Goal: Task Accomplishment & Management: Use online tool/utility

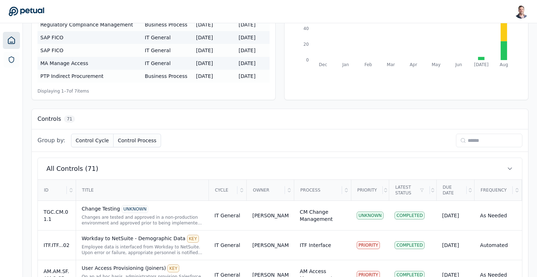
scroll to position [188, 0]
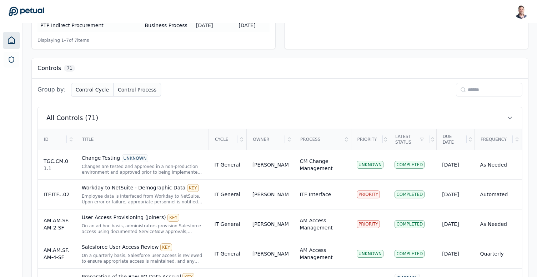
click at [482, 92] on input at bounding box center [489, 90] width 66 height 14
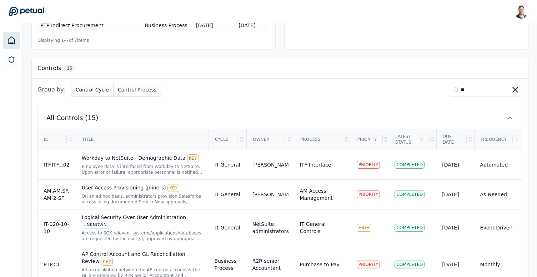
scroll to position [142, 0]
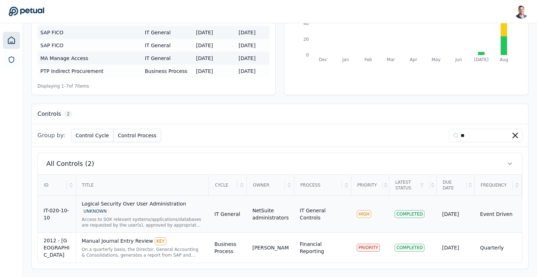
type input "**"
click at [172, 206] on div "Logical Security Over User Administration UNKNOWN" at bounding box center [142, 207] width 121 height 15
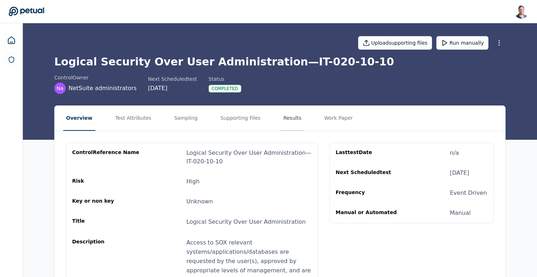
click at [281, 120] on button "Results" at bounding box center [293, 118] width 24 height 25
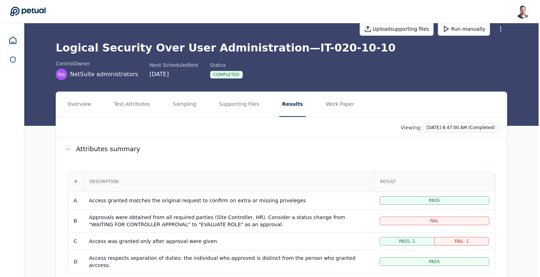
scroll to position [19, 0]
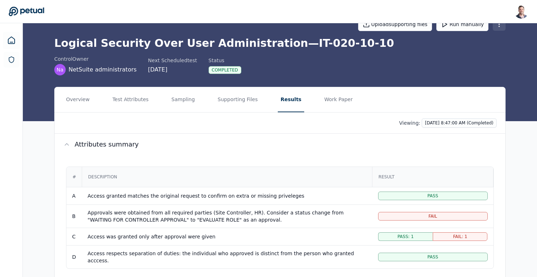
click at [499, 29] on html "[PERSON_NAME] [EMAIL_ADDRESS] Sign out Upload supporting files Run manually Log…" at bounding box center [268, 190] width 537 height 419
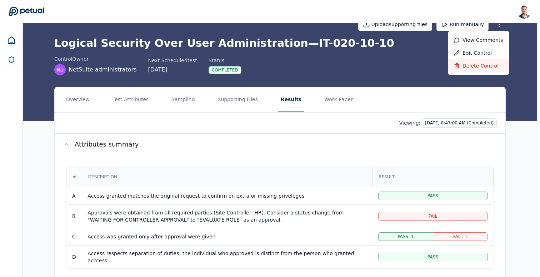
click at [491, 65] on div "Delete control" at bounding box center [478, 65] width 61 height 13
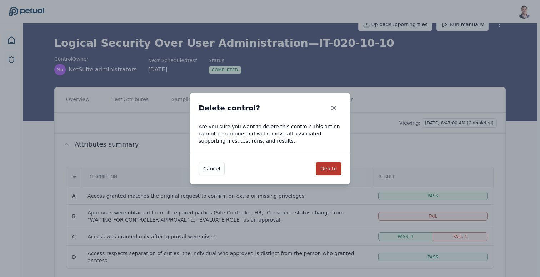
click at [331, 166] on button "Delete" at bounding box center [329, 169] width 26 height 14
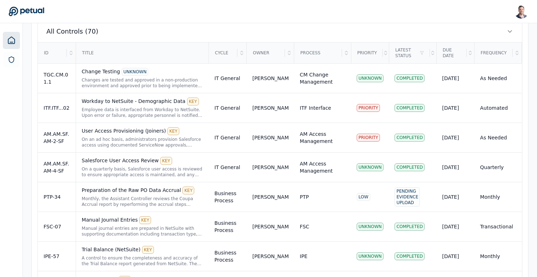
scroll to position [233, 0]
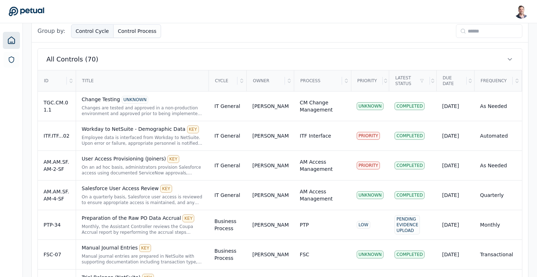
click at [91, 34] on button "Control Cycle" at bounding box center [92, 31] width 42 height 14
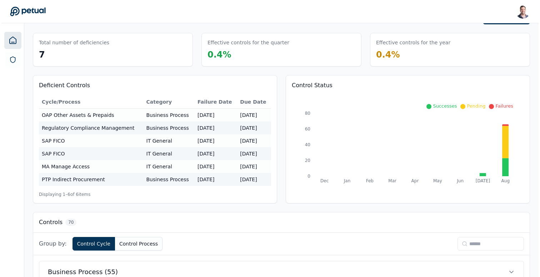
scroll to position [0, 0]
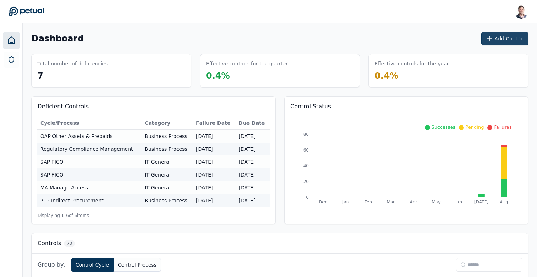
click at [499, 36] on button "Add Control" at bounding box center [504, 39] width 47 height 14
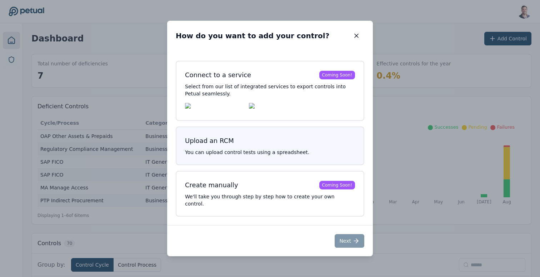
click at [276, 152] on button "Upload an RCM You can upload control tests using a spreadsheet." at bounding box center [270, 145] width 188 height 39
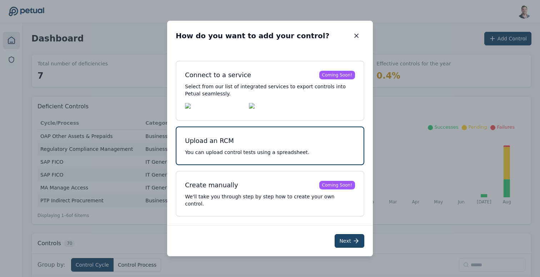
click at [347, 239] on button "Next" at bounding box center [349, 241] width 30 height 14
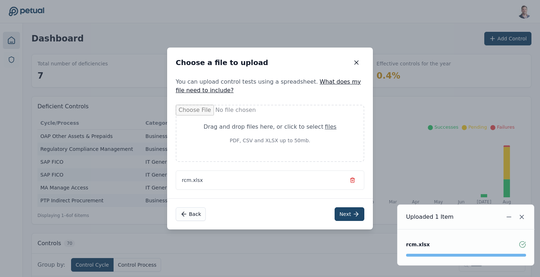
click at [350, 213] on button "Next" at bounding box center [349, 214] width 30 height 14
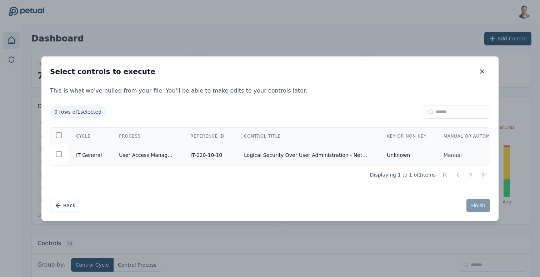
click at [336, 154] on td "Logical Security Over User Administration - NetSuite" at bounding box center [306, 155] width 143 height 20
click at [479, 209] on button "Finish" at bounding box center [478, 205] width 24 height 14
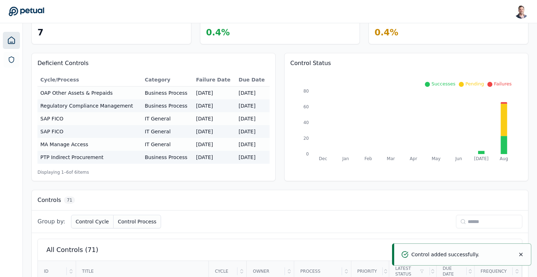
scroll to position [44, 0]
click at [484, 218] on input at bounding box center [489, 221] width 66 height 14
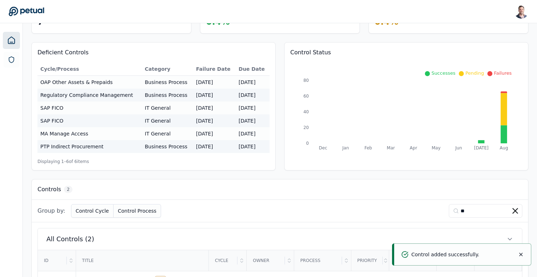
scroll to position [129, 0]
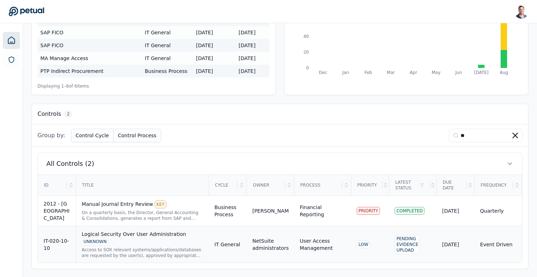
type input "**"
click at [140, 236] on div "Logical Security Over User Administration UNKNOWN" at bounding box center [142, 237] width 121 height 15
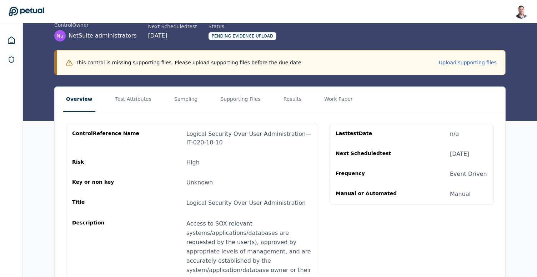
scroll to position [29, 0]
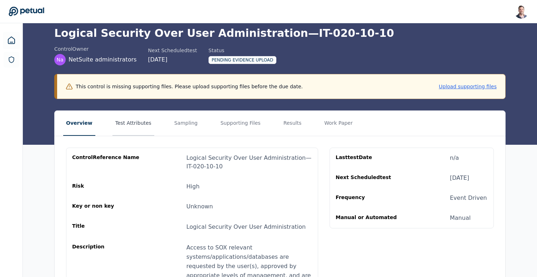
click at [140, 128] on button "Test Attributes" at bounding box center [133, 123] width 42 height 25
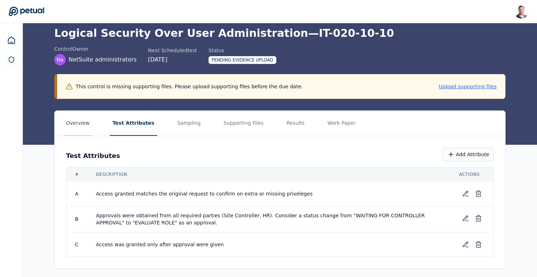
click at [65, 118] on button "Overview" at bounding box center [77, 123] width 29 height 25
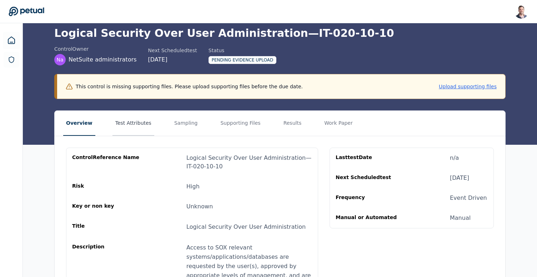
click at [122, 125] on button "Test Attributes" at bounding box center [133, 123] width 42 height 25
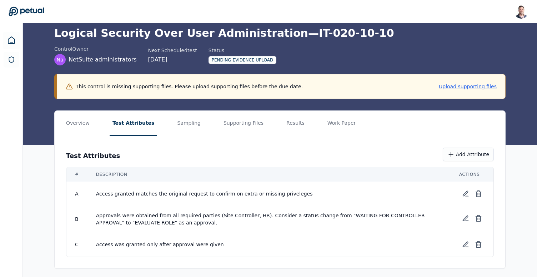
scroll to position [32, 0]
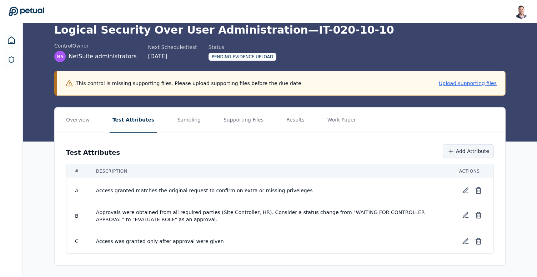
click at [455, 156] on button "Add Attribute" at bounding box center [468, 151] width 51 height 14
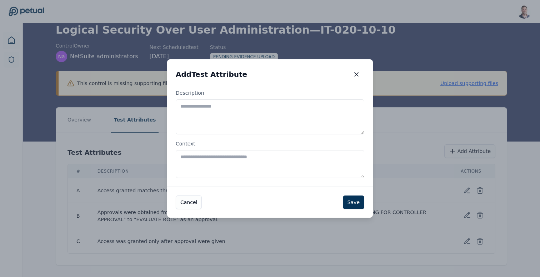
click at [258, 115] on textarea "Description" at bounding box center [270, 116] width 188 height 35
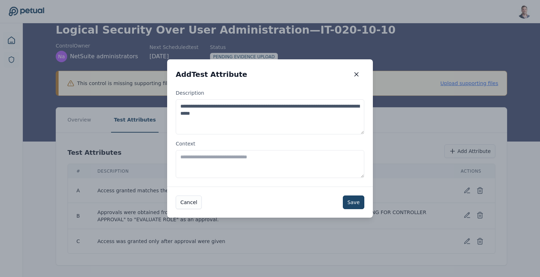
type textarea "**********"
click at [346, 203] on button "Save" at bounding box center [353, 202] width 21 height 14
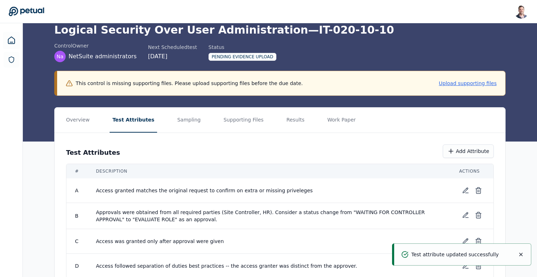
scroll to position [56, 0]
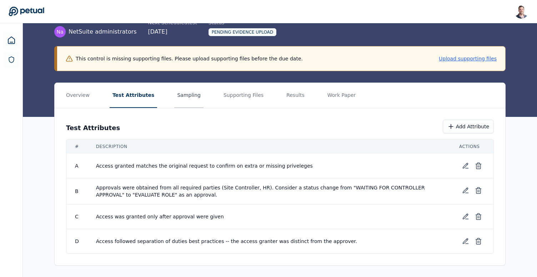
click at [183, 103] on button "Sampling" at bounding box center [188, 95] width 29 height 25
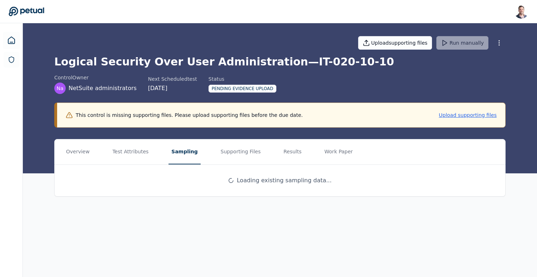
scroll to position [0, 0]
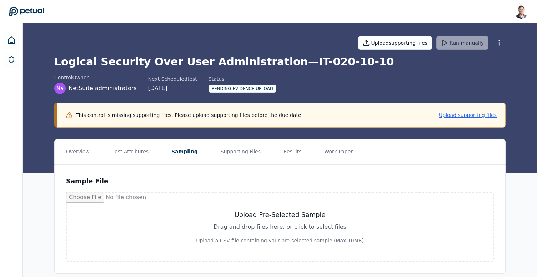
scroll to position [8, 0]
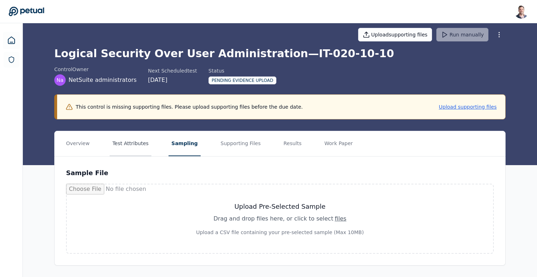
click at [134, 144] on button "Test Attributes" at bounding box center [131, 143] width 42 height 25
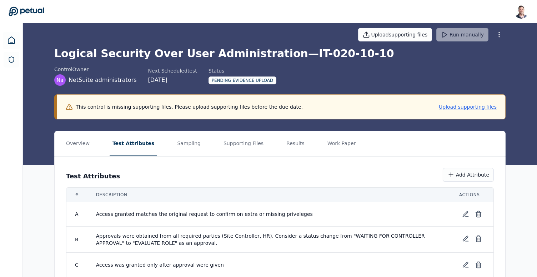
scroll to position [56, 0]
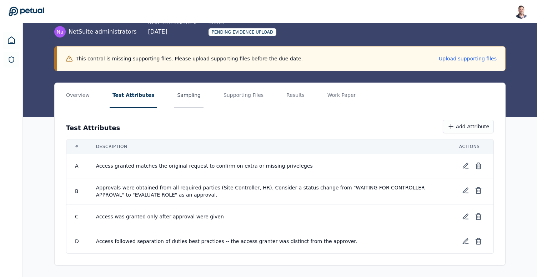
click at [187, 100] on button "Sampling" at bounding box center [188, 95] width 29 height 25
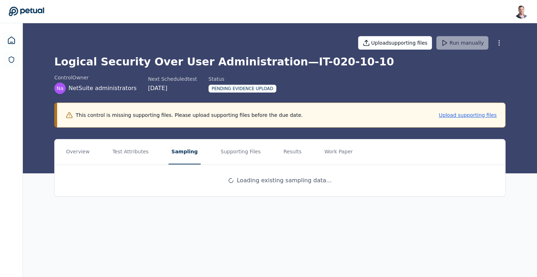
scroll to position [0, 0]
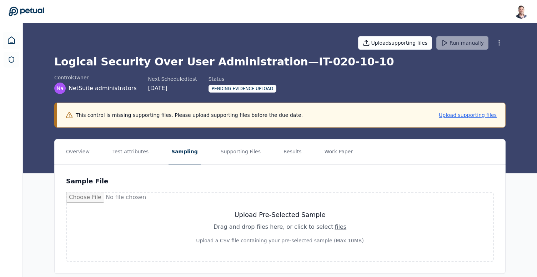
scroll to position [8, 0]
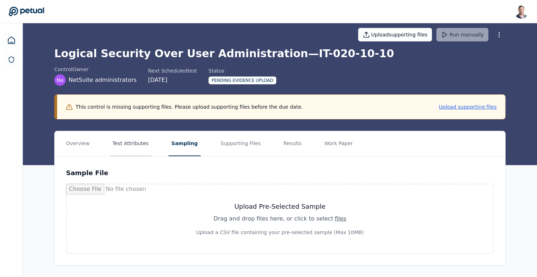
click at [126, 154] on button "Test Attributes" at bounding box center [131, 143] width 42 height 25
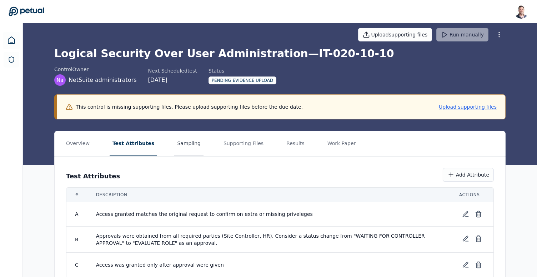
click at [176, 144] on button "Sampling" at bounding box center [188, 143] width 29 height 25
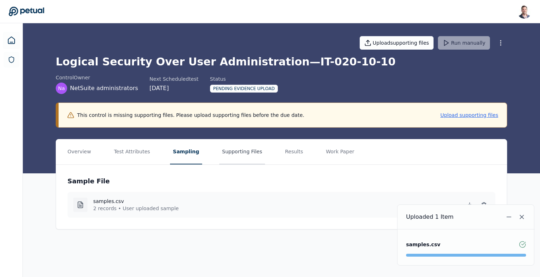
click at [223, 153] on button "Supporting Files" at bounding box center [242, 151] width 46 height 25
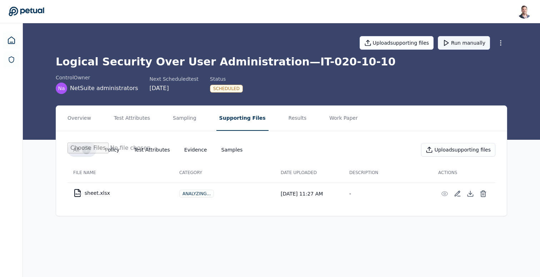
click at [462, 47] on button "Run manually" at bounding box center [464, 43] width 52 height 14
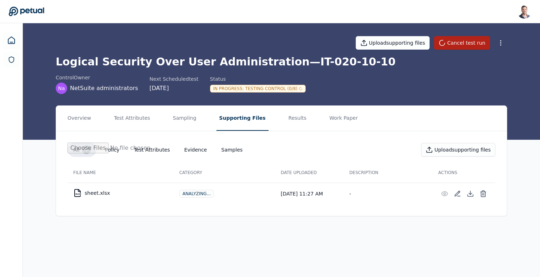
click at [185, 64] on h1 "Logical Security Over User Administration — IT-020-10-10" at bounding box center [281, 61] width 451 height 13
click at [89, 115] on button "Overview" at bounding box center [79, 118] width 29 height 25
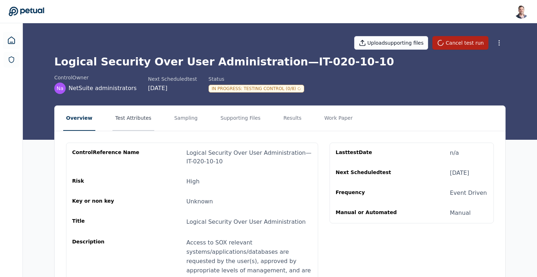
click at [126, 119] on button "Test Attributes" at bounding box center [133, 118] width 42 height 25
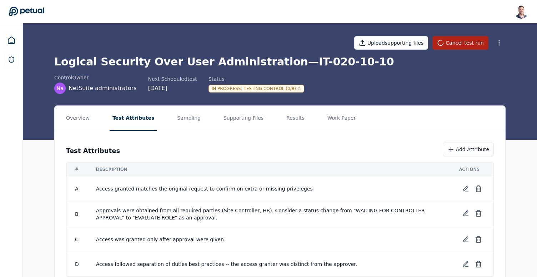
scroll to position [23, 0]
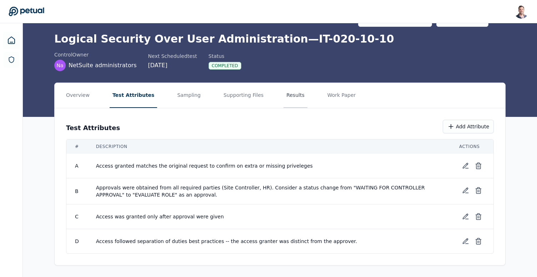
click at [287, 92] on button "Results" at bounding box center [295, 95] width 24 height 25
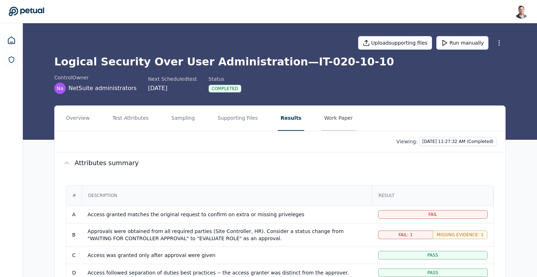
click at [331, 123] on button "Work Paper" at bounding box center [338, 118] width 34 height 25
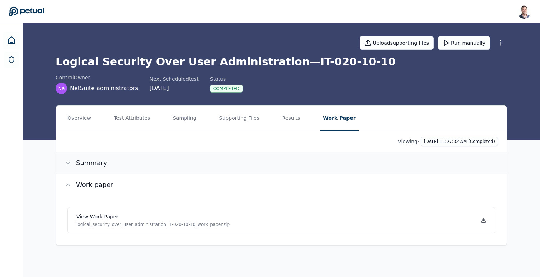
click at [80, 167] on span "Summary" at bounding box center [91, 163] width 31 height 10
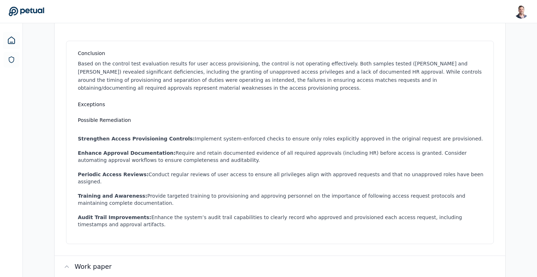
scroll to position [199, 0]
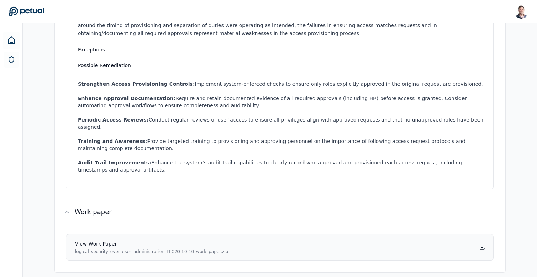
click at [483, 244] on icon at bounding box center [482, 247] width 6 height 6
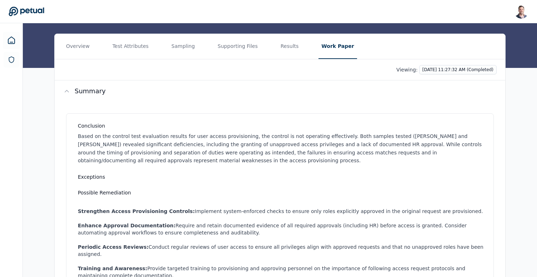
scroll to position [0, 0]
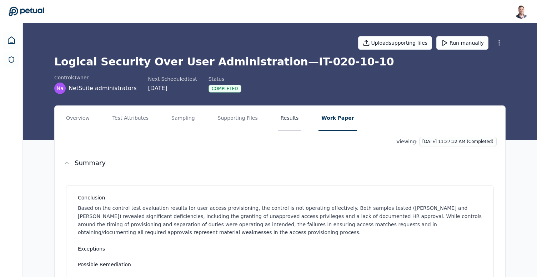
click at [281, 119] on button "Results" at bounding box center [290, 118] width 24 height 25
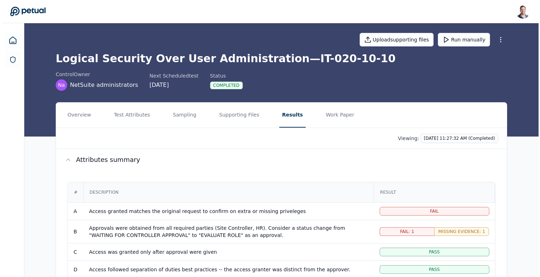
scroll to position [137, 0]
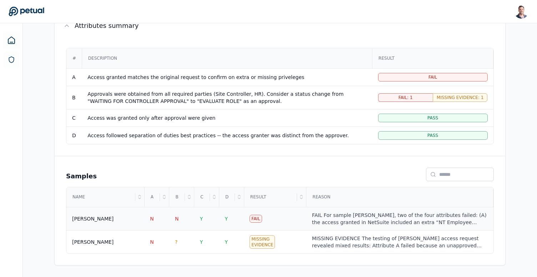
click at [348, 215] on div "FAIL For sample Ricky Dunbar, two of the four attributes failed: (A) the access…" at bounding box center [400, 218] width 176 height 14
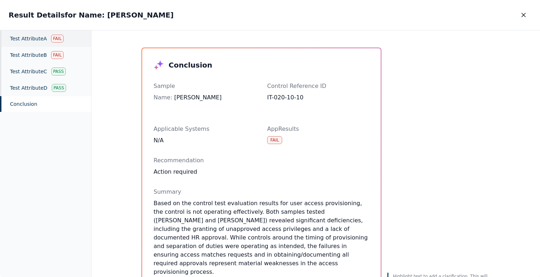
click at [44, 41] on div "Test Attribute A Fail" at bounding box center [45, 38] width 91 height 16
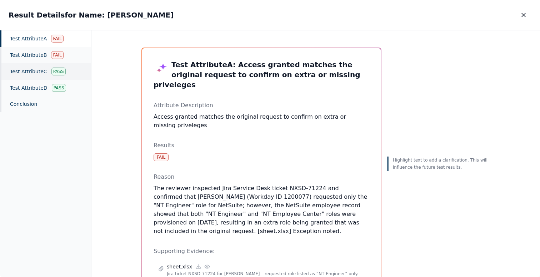
click at [25, 76] on div "Test Attribute C Pass" at bounding box center [45, 71] width 91 height 16
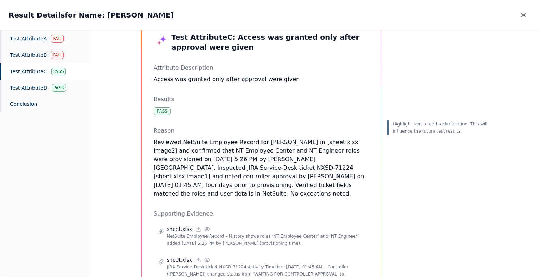
scroll to position [31, 0]
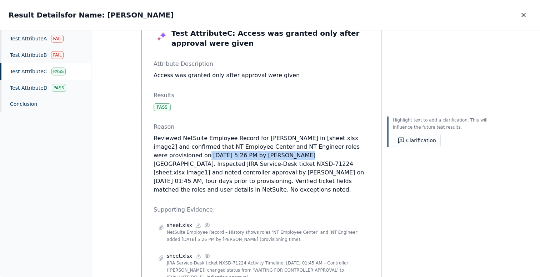
drag, startPoint x: 151, startPoint y: 153, endPoint x: 242, endPoint y: 154, distance: 91.7
click at [242, 154] on div "Test Attribute C : Access was granted only after approval were given Attribute …" at bounding box center [261, 172] width 238 height 311
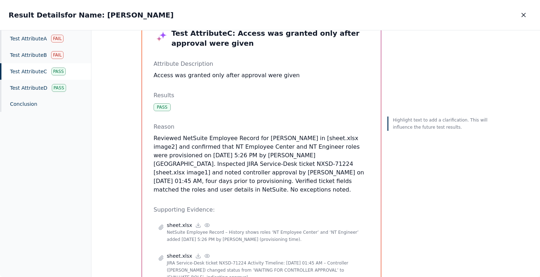
click at [244, 150] on p "Reviewed NetSuite Employee Record for Ricky Dunbar in [sheet.xlsx image2] and c…" at bounding box center [261, 164] width 216 height 60
drag, startPoint x: 197, startPoint y: 172, endPoint x: 251, endPoint y: 171, distance: 53.2
click at [251, 171] on p "Reviewed NetSuite Employee Record for Ricky Dunbar in [sheet.xlsx image2] and c…" at bounding box center [261, 164] width 216 height 60
click at [254, 172] on p "Reviewed NetSuite Employee Record for Ricky Dunbar in [sheet.xlsx image2] and c…" at bounding box center [261, 164] width 216 height 60
drag, startPoint x: 254, startPoint y: 172, endPoint x: 319, endPoint y: 171, distance: 65.0
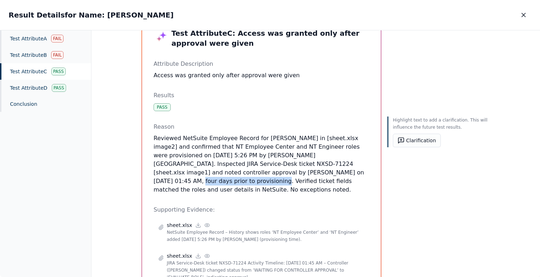
click at [319, 171] on p "Reviewed NetSuite Employee Record for Ricky Dunbar in [sheet.xlsx image2] and c…" at bounding box center [261, 164] width 216 height 60
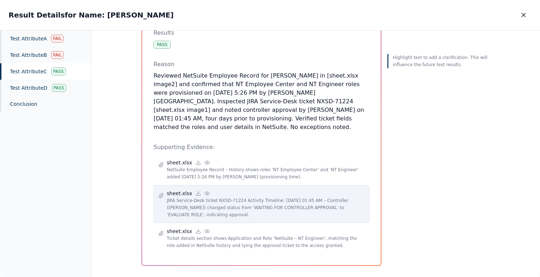
click at [204, 190] on icon at bounding box center [207, 193] width 6 height 6
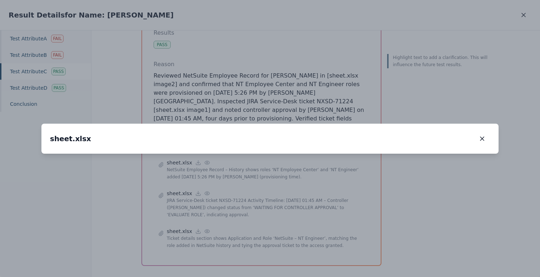
drag, startPoint x: 182, startPoint y: 192, endPoint x: 231, endPoint y: 174, distance: 51.8
click at [309, 141] on img at bounding box center [309, 141] width 0 height 0
drag, startPoint x: 378, startPoint y: 201, endPoint x: 358, endPoint y: 225, distance: 30.9
click at [301, 169] on img at bounding box center [301, 169] width 0 height 0
drag, startPoint x: 314, startPoint y: 206, endPoint x: 278, endPoint y: 198, distance: 37.1
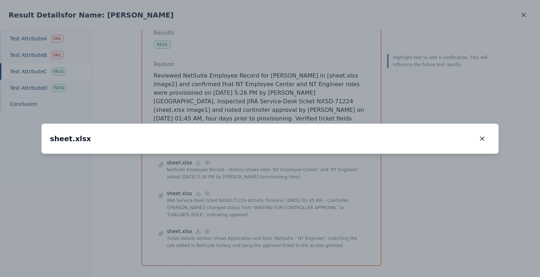
click at [294, 159] on img at bounding box center [294, 159] width 0 height 0
click at [483, 137] on icon "button" at bounding box center [482, 139] width 4 height 4
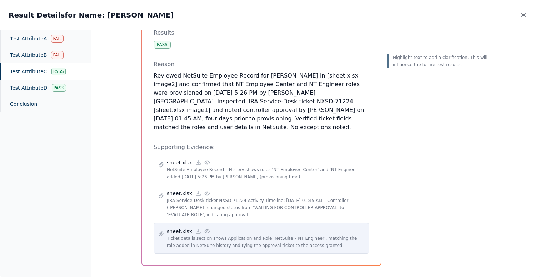
click at [204, 228] on icon at bounding box center [207, 231] width 6 height 6
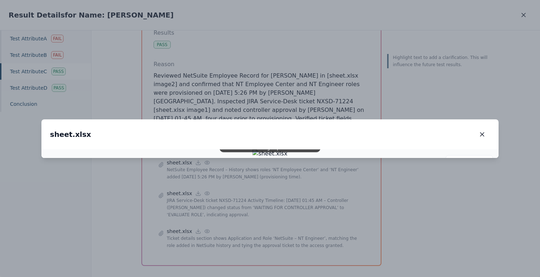
click at [482, 119] on div "sheet.xlsx sheet.xlsx" at bounding box center [269, 134] width 457 height 30
click at [482, 131] on icon "button" at bounding box center [481, 134] width 7 height 7
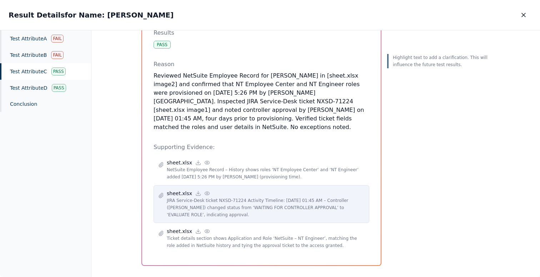
click at [205, 190] on icon at bounding box center [207, 193] width 6 height 6
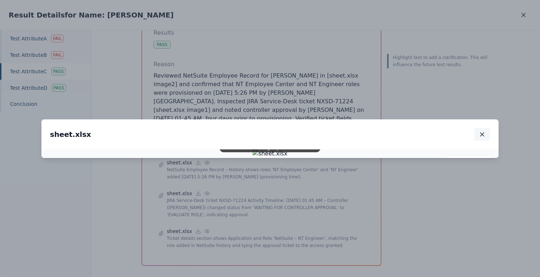
click at [481, 131] on icon "button" at bounding box center [481, 134] width 7 height 7
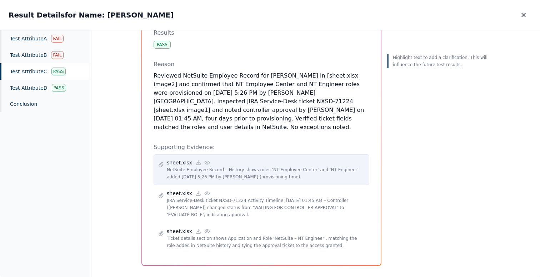
click at [207, 159] on div "sheet.xlsx" at bounding box center [266, 162] width 198 height 7
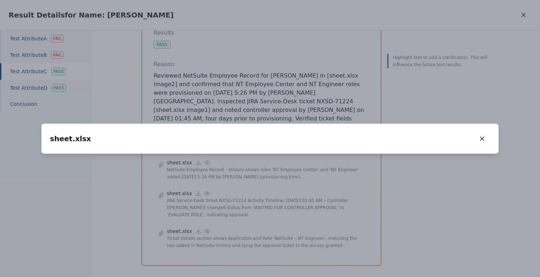
drag, startPoint x: 225, startPoint y: 186, endPoint x: 284, endPoint y: 77, distance: 124.6
click at [314, 82] on img at bounding box center [314, 82] width 0 height 0
drag, startPoint x: 188, startPoint y: 164, endPoint x: 306, endPoint y: 87, distance: 141.0
drag, startPoint x: 81, startPoint y: 177, endPoint x: 161, endPoint y: 177, distance: 80.0
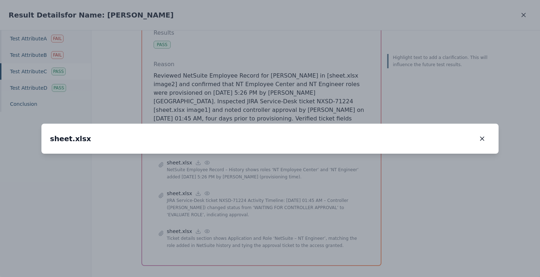
drag, startPoint x: 260, startPoint y: 168, endPoint x: 162, endPoint y: 164, distance: 97.9
click at [486, 132] on button "button" at bounding box center [482, 138] width 16 height 13
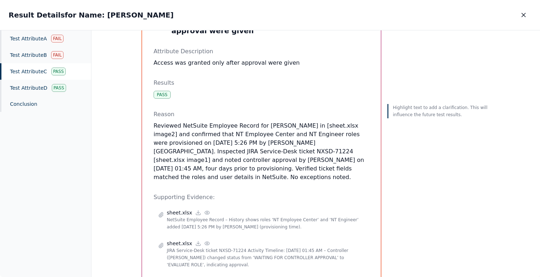
scroll to position [0, 0]
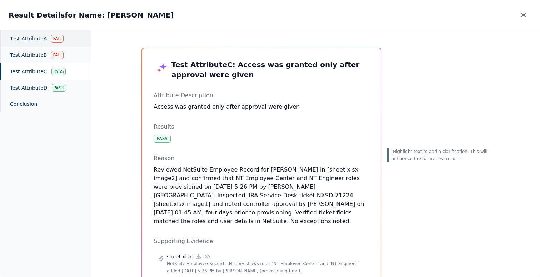
click at [27, 35] on div "Test Attribute A Fail" at bounding box center [45, 38] width 91 height 16
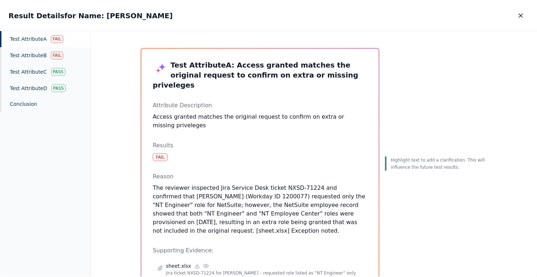
scroll to position [57, 0]
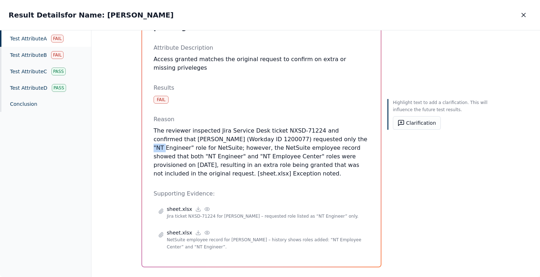
drag, startPoint x: 301, startPoint y: 131, endPoint x: 342, endPoint y: 130, distance: 41.8
click at [342, 130] on p "The reviewer inspected Jira Service Desk ticket NXSD-71224 and confirmed that R…" at bounding box center [261, 151] width 216 height 51
click at [314, 132] on p "The reviewer inspected Jira Service Desk ticket NXSD-71224 and confirmed that R…" at bounding box center [261, 151] width 216 height 51
click at [331, 136] on p "The reviewer inspected Jira Service Desk ticket NXSD-71224 and confirmed that R…" at bounding box center [261, 151] width 216 height 51
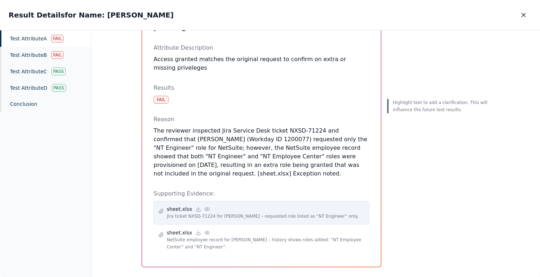
click at [205, 206] on icon at bounding box center [207, 209] width 6 height 6
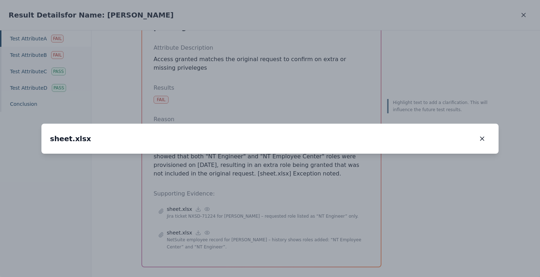
drag, startPoint x: 339, startPoint y: 205, endPoint x: 340, endPoint y: 116, distance: 88.5
click at [271, 68] on img at bounding box center [271, 68] width 0 height 0
drag, startPoint x: 442, startPoint y: 191, endPoint x: 361, endPoint y: 191, distance: 81.7
click at [189, 65] on img at bounding box center [189, 65] width 0 height 0
drag, startPoint x: 370, startPoint y: 127, endPoint x: 370, endPoint y: 183, distance: 55.7
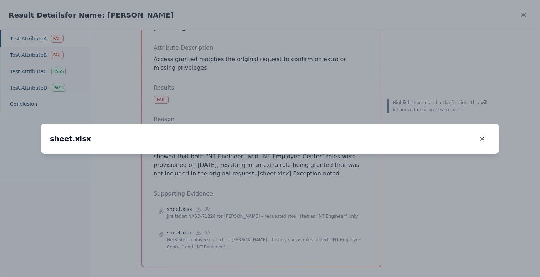
click at [189, 121] on img at bounding box center [189, 121] width 0 height 0
click at [481, 137] on icon "button" at bounding box center [482, 139] width 4 height 4
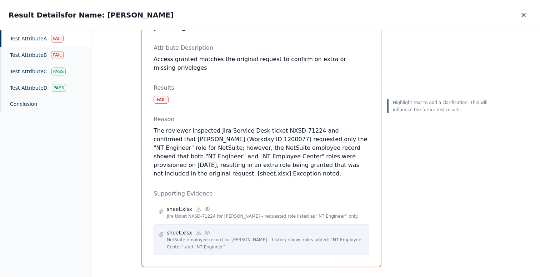
click at [206, 232] on circle at bounding box center [206, 232] width 1 height 1
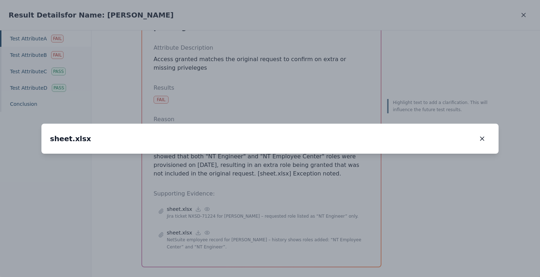
drag, startPoint x: 135, startPoint y: 148, endPoint x: 304, endPoint y: 252, distance: 198.7
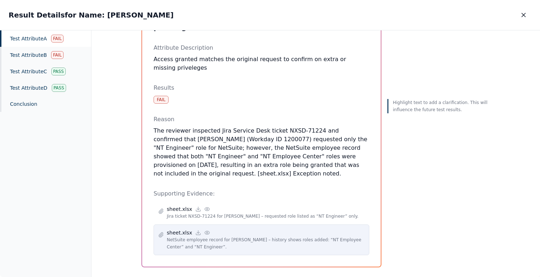
click at [206, 232] on circle at bounding box center [206, 232] width 1 height 1
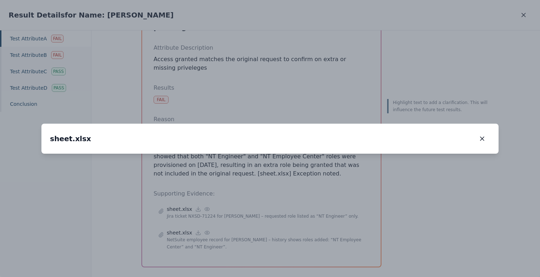
drag, startPoint x: 172, startPoint y: 95, endPoint x: 277, endPoint y: 174, distance: 131.4
click at [374, 233] on img at bounding box center [374, 233] width 0 height 0
drag, startPoint x: 323, startPoint y: 168, endPoint x: 312, endPoint y: 45, distance: 123.7
click at [312, 124] on div "sheet.xlsx sheet.xlsx 186 %" at bounding box center [269, 139] width 457 height 30
drag, startPoint x: 348, startPoint y: 163, endPoint x: 327, endPoint y: 121, distance: 46.6
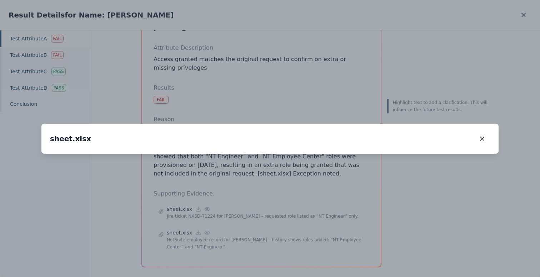
click at [349, 76] on img at bounding box center [349, 76] width 0 height 0
drag, startPoint x: 220, startPoint y: 124, endPoint x: 306, endPoint y: 183, distance: 104.0
click at [434, 134] on img at bounding box center [434, 134] width 0 height 0
drag, startPoint x: 266, startPoint y: 116, endPoint x: 240, endPoint y: 182, distance: 71.1
click at [408, 200] on img at bounding box center [408, 200] width 0 height 0
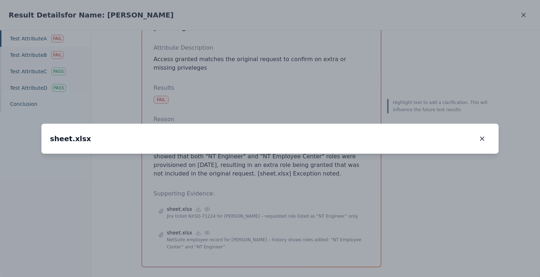
drag, startPoint x: 278, startPoint y: 160, endPoint x: 206, endPoint y: 75, distance: 111.7
click at [393, 182] on img at bounding box center [393, 182] width 0 height 0
drag, startPoint x: 302, startPoint y: 146, endPoint x: 309, endPoint y: 93, distance: 53.1
click at [344, 62] on img at bounding box center [344, 62] width 0 height 0
click at [481, 132] on button "button" at bounding box center [482, 138] width 16 height 13
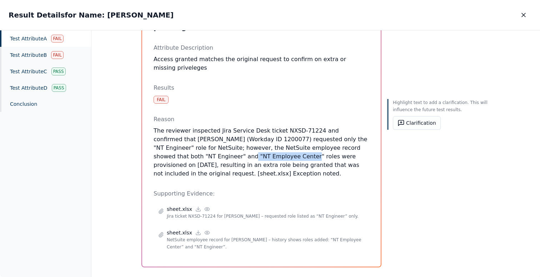
drag, startPoint x: 164, startPoint y: 147, endPoint x: 221, endPoint y: 147, distance: 56.8
click at [221, 147] on p "The reviewer inspected Jira Service Desk ticket NXSD-71224 and confirmed that R…" at bounding box center [261, 151] width 216 height 51
click at [408, 123] on button "Clarification" at bounding box center [417, 123] width 48 height 14
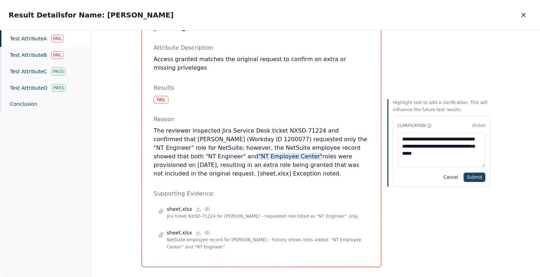
type textarea "**********"
click at [472, 176] on button "Submit" at bounding box center [474, 176] width 22 height 9
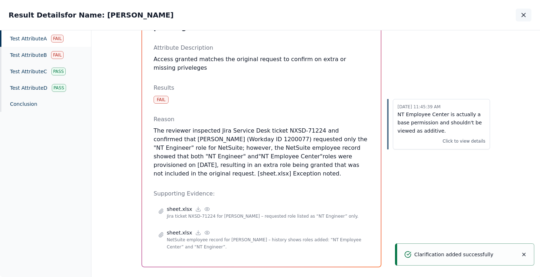
click at [522, 15] on icon "button" at bounding box center [523, 14] width 7 height 7
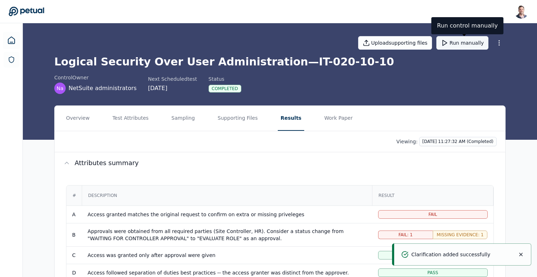
click at [465, 47] on button "Run manually" at bounding box center [462, 43] width 52 height 14
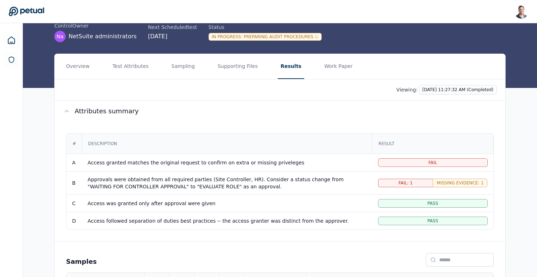
scroll to position [54, 0]
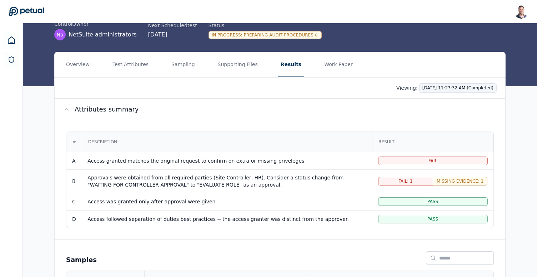
click at [439, 91] on html "Snir Kodesh snir@petual.ai Sign out Upload supporting files Cancel test run Log…" at bounding box center [268, 153] width 537 height 414
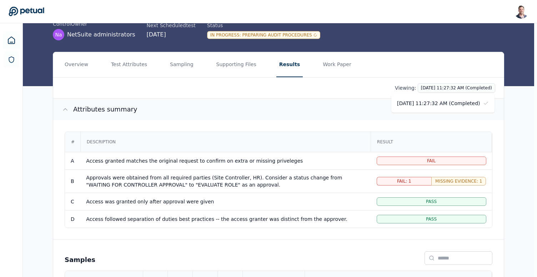
click at [342, 114] on html "Snir Kodesh snir@petual.ai Sign out Upload supporting files Cancel test run Log…" at bounding box center [268, 153] width 537 height 414
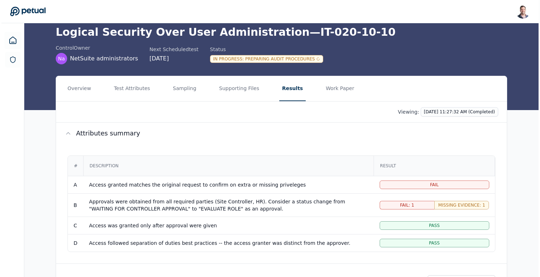
scroll to position [137, 0]
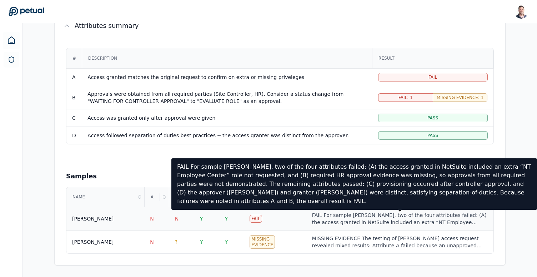
click at [322, 218] on div "FAIL For sample Ricky Dunbar, two of the four attributes failed: (A) the access…" at bounding box center [400, 218] width 176 height 14
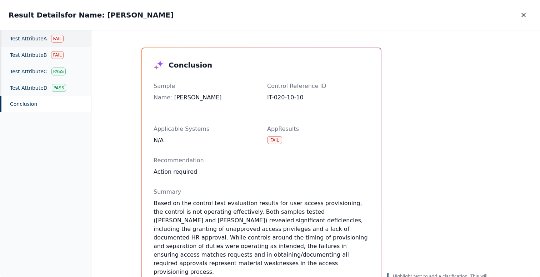
click at [39, 41] on div "Test Attribute A Fail" at bounding box center [45, 38] width 91 height 16
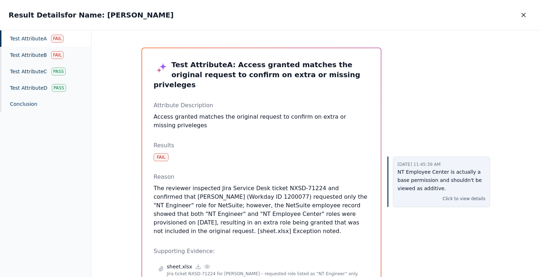
click at [460, 199] on p "Click to view details" at bounding box center [463, 198] width 43 height 7
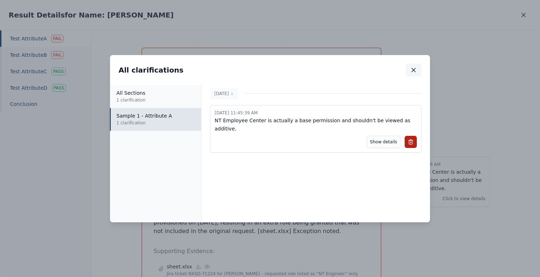
click at [413, 69] on icon "button" at bounding box center [414, 70] width 4 height 4
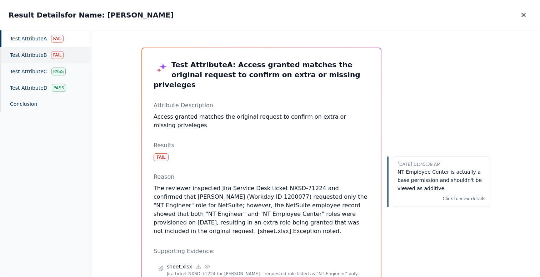
click at [39, 58] on div "Test Attribute B Fail" at bounding box center [45, 55] width 91 height 16
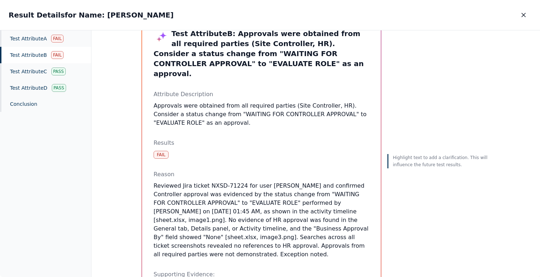
scroll to position [30, 0]
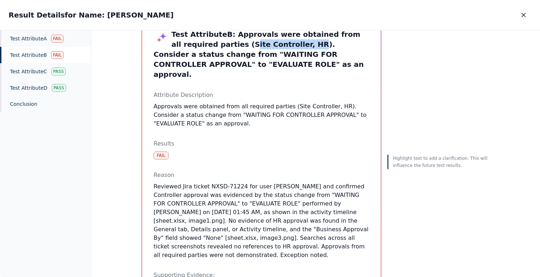
drag, startPoint x: 256, startPoint y: 44, endPoint x: 200, endPoint y: 44, distance: 55.7
click at [200, 44] on h3 "Test Attribute B : Approvals were obtained from all required parties (Site Cont…" at bounding box center [261, 54] width 216 height 50
click at [228, 75] on div "Test Attribute B : Approvals were obtained from all required parties (Site Cont…" at bounding box center [261, 201] width 216 height 345
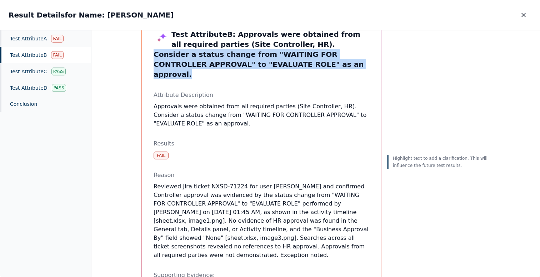
drag, startPoint x: 262, startPoint y: 66, endPoint x: 262, endPoint y: 45, distance: 20.7
click at [262, 45] on h3 "Test Attribute B : Approvals were obtained from all required parties (Site Cont…" at bounding box center [261, 54] width 216 height 50
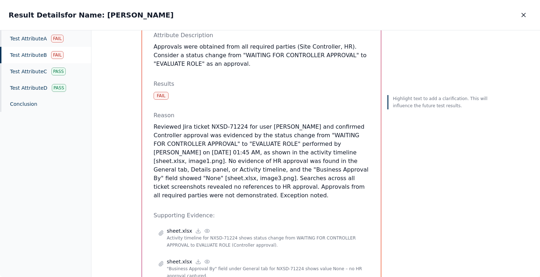
scroll to position [150, 0]
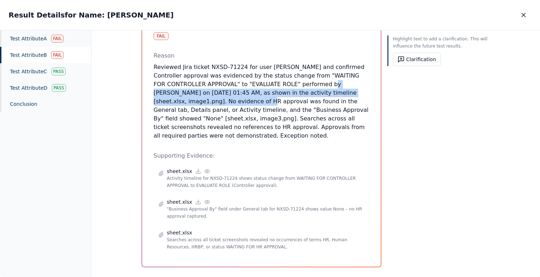
drag, startPoint x: 275, startPoint y: 74, endPoint x: 101, endPoint y: 96, distance: 175.7
click at [103, 96] on div "Test Attribute B : Approvals were obtained from all required parties (Site Cont…" at bounding box center [315, 153] width 448 height 247
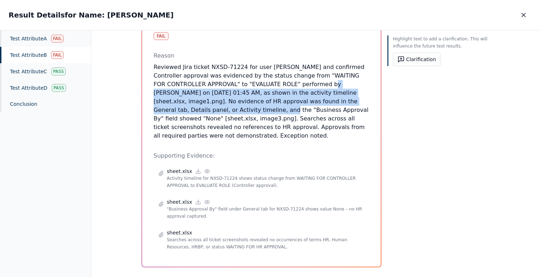
click at [185, 91] on p "Reviewed Jira ticket NXSD-71224 for user Ricky Dunbar and confirmed Controller …" at bounding box center [261, 101] width 216 height 77
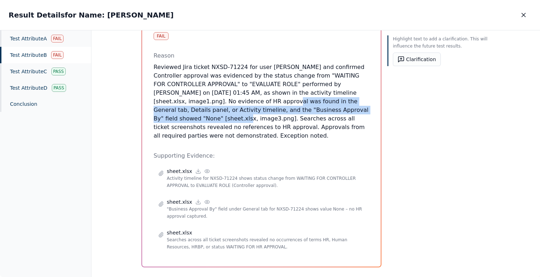
drag, startPoint x: 175, startPoint y: 90, endPoint x: 306, endPoint y: 101, distance: 131.8
click at [306, 101] on p "Reviewed Jira ticket NXSD-71224 for user Ricky Dunbar and confirmed Controller …" at bounding box center [261, 101] width 216 height 77
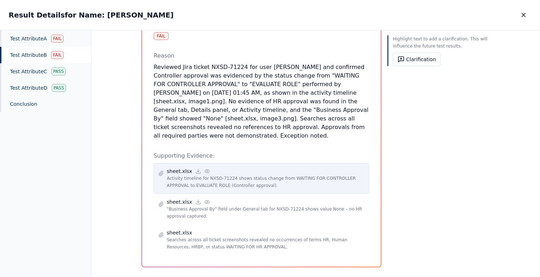
click at [206, 170] on circle at bounding box center [206, 170] width 1 height 1
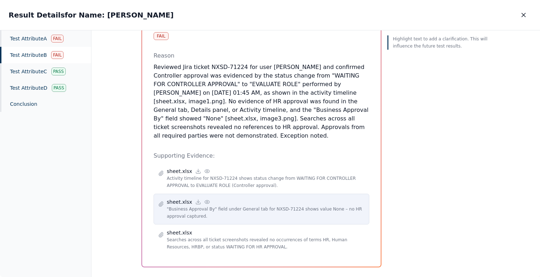
click at [205, 199] on icon at bounding box center [207, 202] width 6 height 6
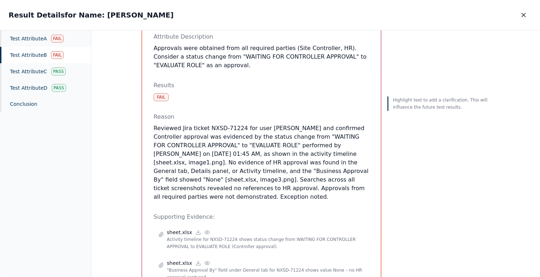
scroll to position [82, 0]
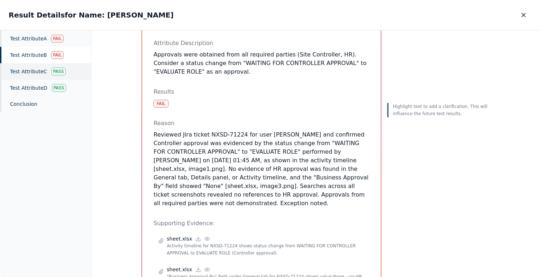
click at [42, 74] on div "Test Attribute C Pass" at bounding box center [45, 71] width 91 height 16
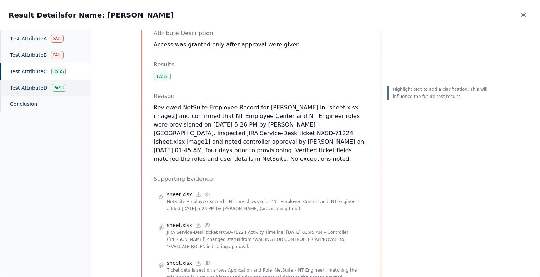
click at [42, 87] on div "Test Attribute D Pass" at bounding box center [45, 88] width 91 height 16
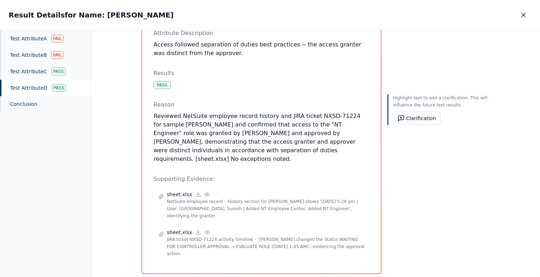
drag, startPoint x: 235, startPoint y: 159, endPoint x: 199, endPoint y: 115, distance: 57.4
click at [199, 115] on p "Reviewed NetSuite employee record history and JIRA ticket NXSD-71224 for sample…" at bounding box center [261, 137] width 216 height 51
drag, startPoint x: 186, startPoint y: 135, endPoint x: 230, endPoint y: 136, distance: 43.6
click at [230, 136] on p "Reviewed NetSuite employee record history and JIRA ticket NXSD-71224 for sample…" at bounding box center [261, 137] width 216 height 51
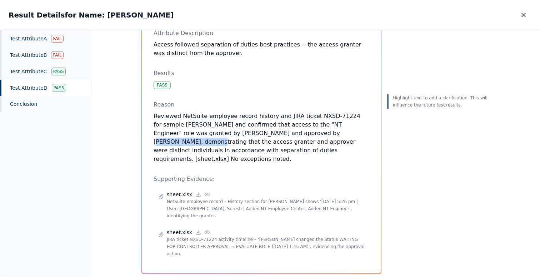
drag, startPoint x: 272, startPoint y: 135, endPoint x: 331, endPoint y: 136, distance: 58.2
click at [331, 136] on p "Reviewed NetSuite employee record history and JIRA ticket NXSD-71224 for sample…" at bounding box center [261, 137] width 216 height 51
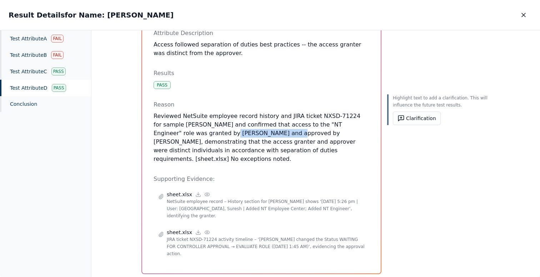
drag, startPoint x: 183, startPoint y: 133, endPoint x: 239, endPoint y: 133, distance: 56.0
click at [239, 133] on p "Reviewed NetSuite employee record history and JIRA ticket NXSD-71224 for sample…" at bounding box center [261, 137] width 216 height 51
drag, startPoint x: 278, startPoint y: 134, endPoint x: 326, endPoint y: 134, distance: 48.2
click at [326, 134] on p "Reviewed NetSuite employee record history and JIRA ticket NXSD-71224 for sample…" at bounding box center [261, 137] width 216 height 51
click at [523, 15] on icon "button" at bounding box center [524, 15] width 4 height 4
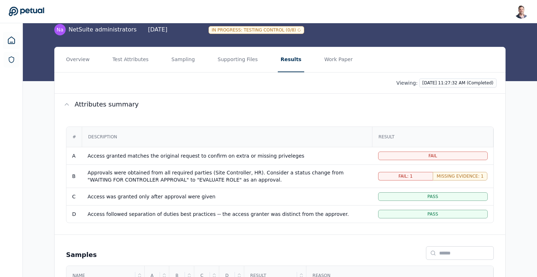
scroll to position [22, 0]
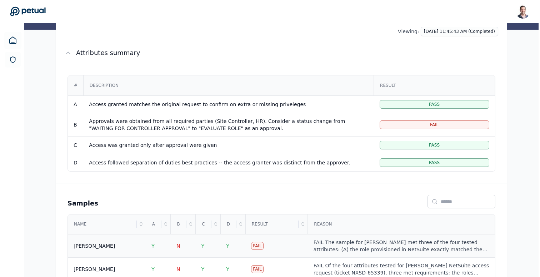
scroll to position [137, 0]
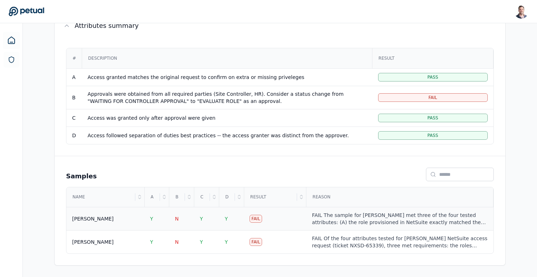
click at [337, 218] on div "FAIL The sample for [PERSON_NAME] met three of the four tested attributes: (A) …" at bounding box center [400, 218] width 176 height 14
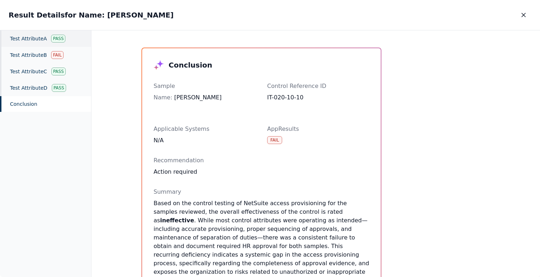
click at [47, 41] on div "Test Attribute A Pass" at bounding box center [45, 38] width 91 height 16
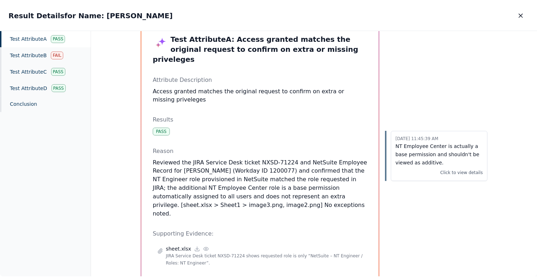
scroll to position [26, 0]
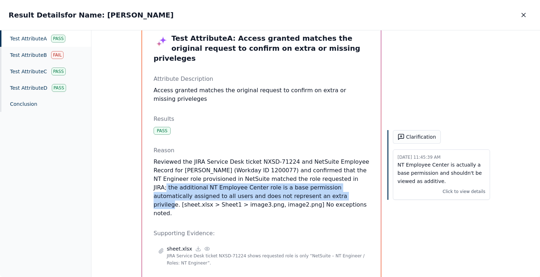
drag, startPoint x: 343, startPoint y: 170, endPoint x: 281, endPoint y: 183, distance: 64.0
click at [281, 183] on p "Reviewed the JIRA Service Desk ticket NXSD-71224 and NetSuite Employee Record f…" at bounding box center [261, 187] width 216 height 60
click at [522, 21] on button "button" at bounding box center [523, 15] width 16 height 13
